Goal: Task Accomplishment & Management: Use online tool/utility

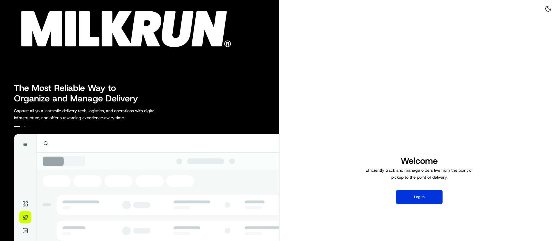
click at [414, 202] on button "Log in" at bounding box center [419, 197] width 47 height 14
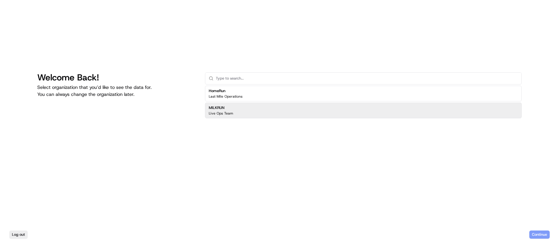
click at [231, 115] on p "Live Ops Team" at bounding box center [221, 113] width 24 height 5
click at [538, 233] on button "Continue" at bounding box center [540, 234] width 20 height 8
